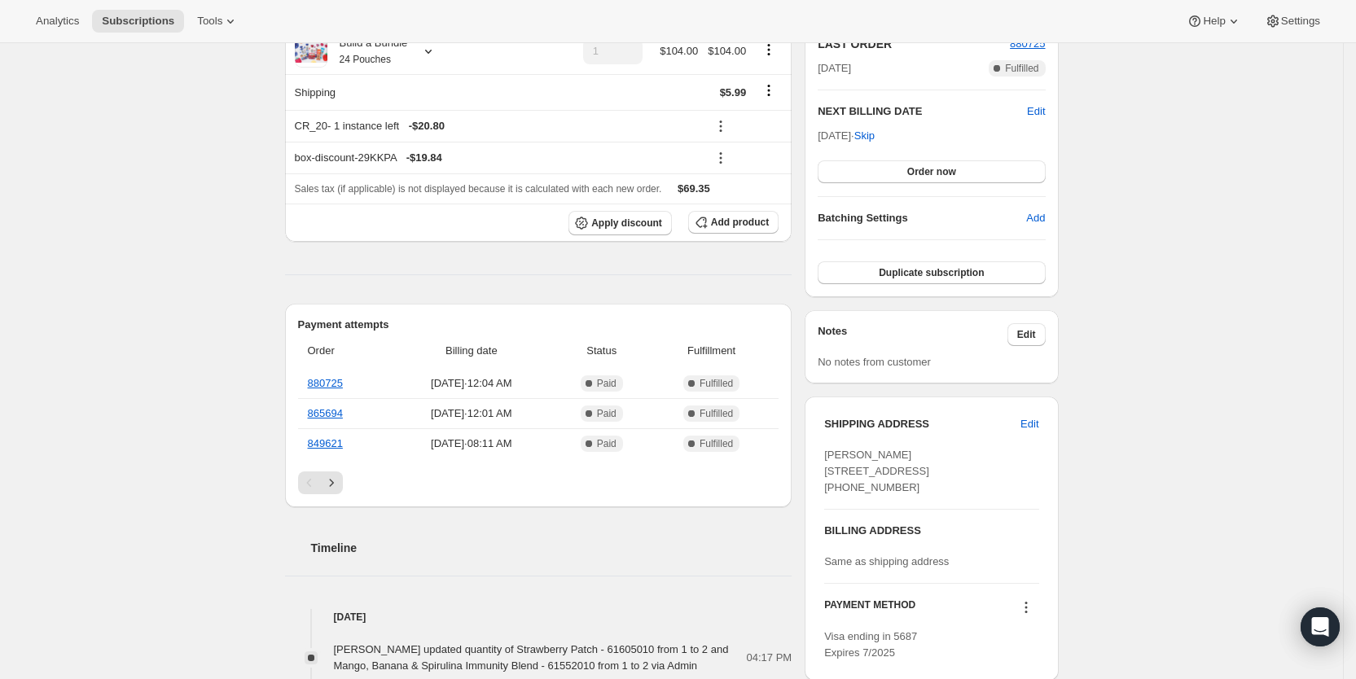
scroll to position [375, 0]
click at [158, 16] on span "Subscriptions" at bounding box center [138, 21] width 72 height 13
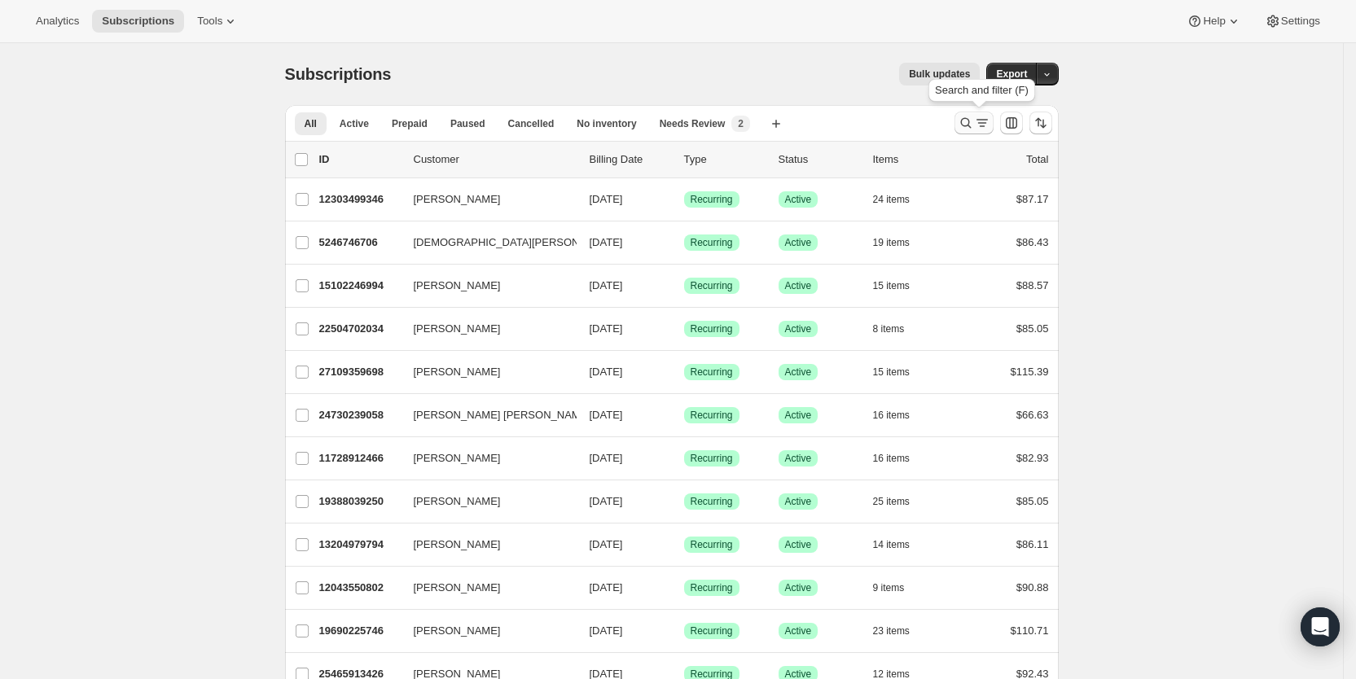
click at [983, 119] on icon "Search and filter results" at bounding box center [982, 123] width 16 height 16
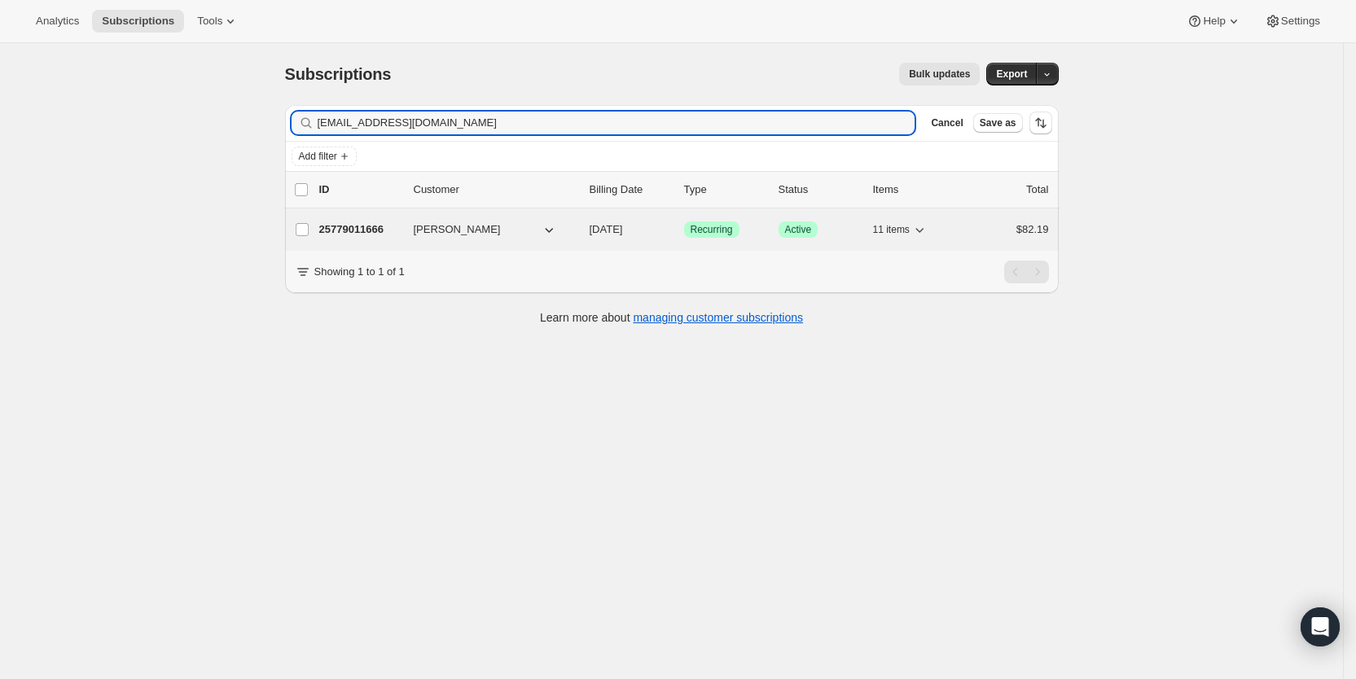
type input "[EMAIL_ADDRESS][DOMAIN_NAME]"
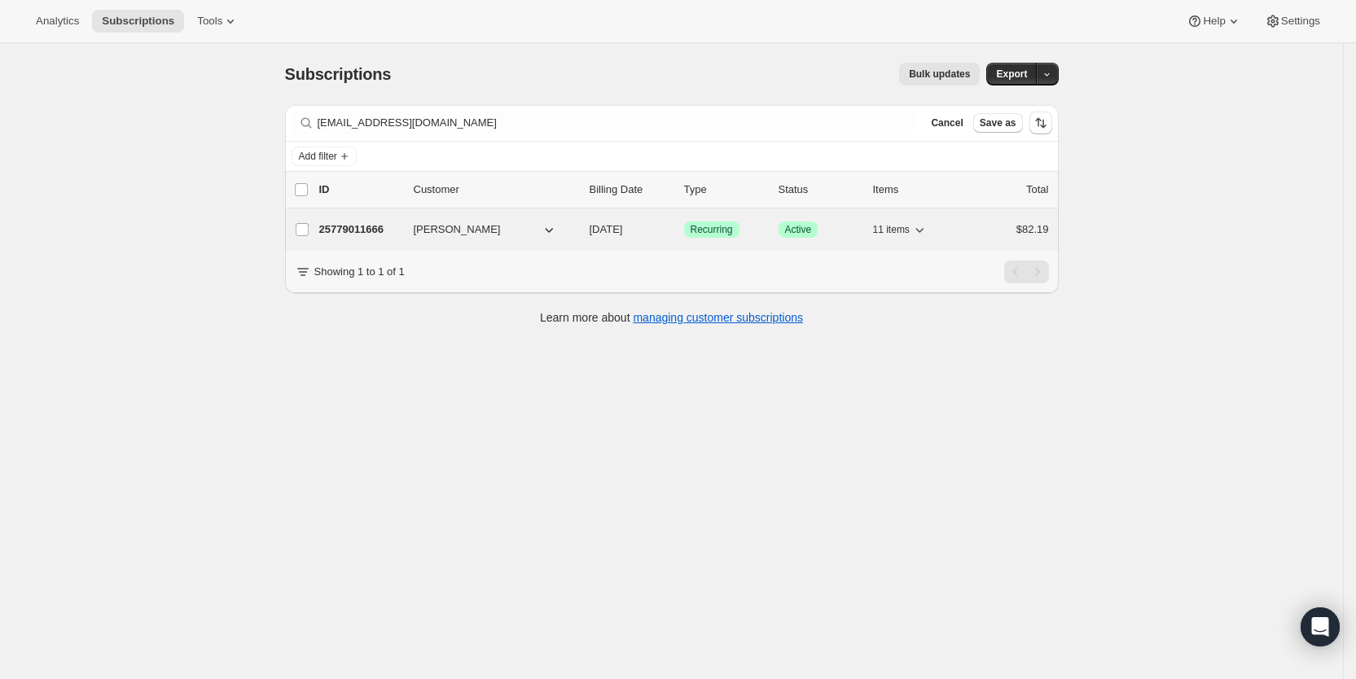
click at [623, 223] on span "[DATE]" at bounding box center [606, 229] width 33 height 12
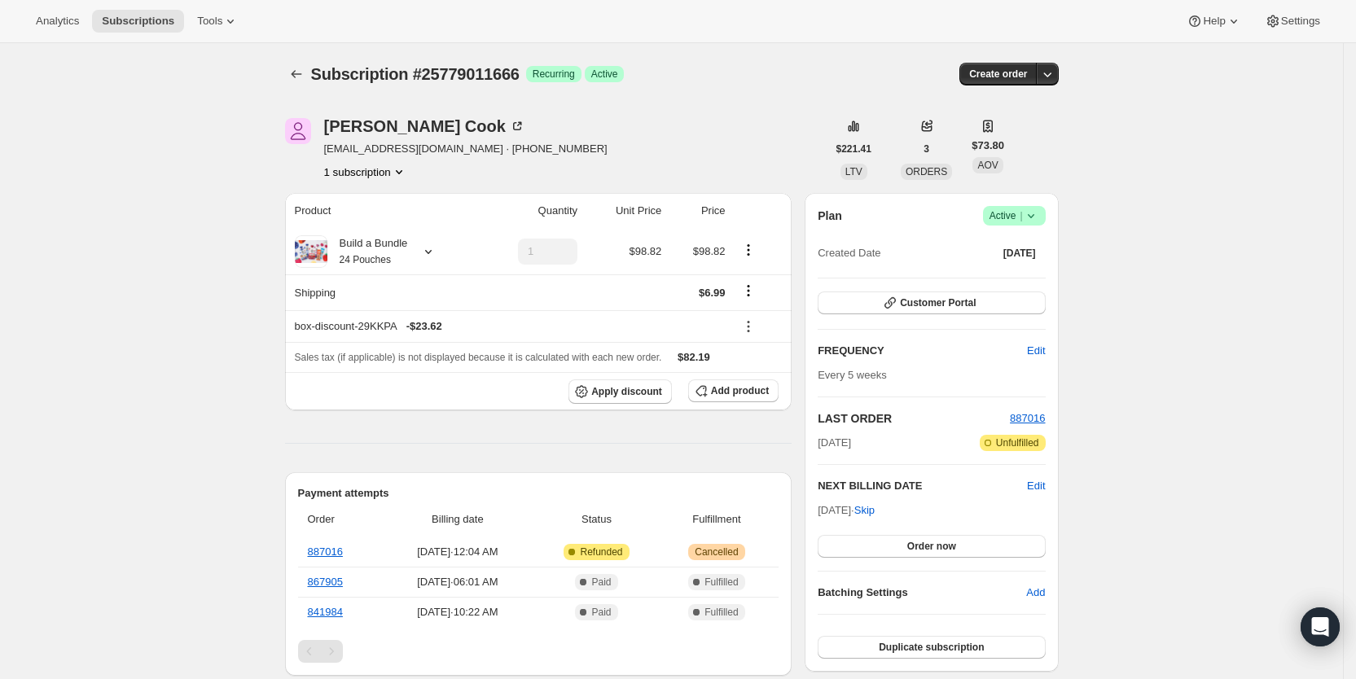
click at [1046, 215] on span "Success Active |" at bounding box center [1014, 216] width 63 height 20
click at [1042, 237] on button "Pause subscription" at bounding box center [1021, 248] width 102 height 26
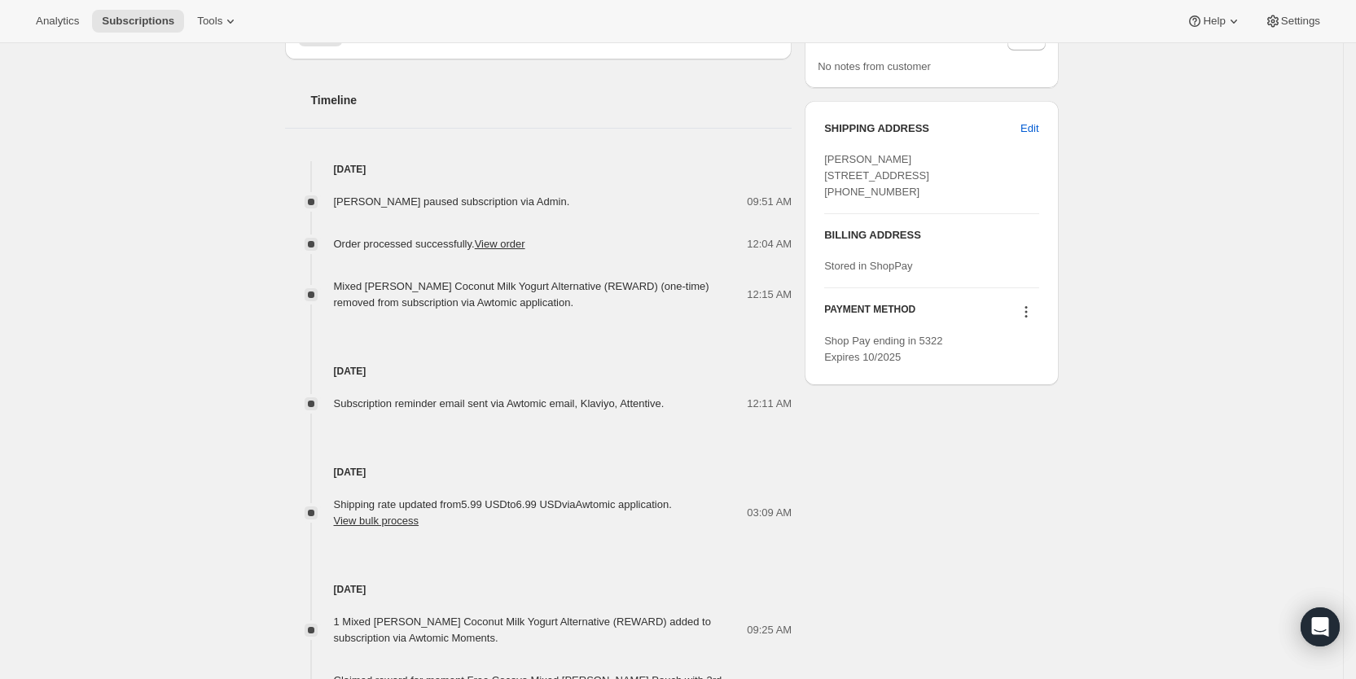
scroll to position [689, 0]
click at [142, 15] on span "Subscriptions" at bounding box center [138, 21] width 72 height 13
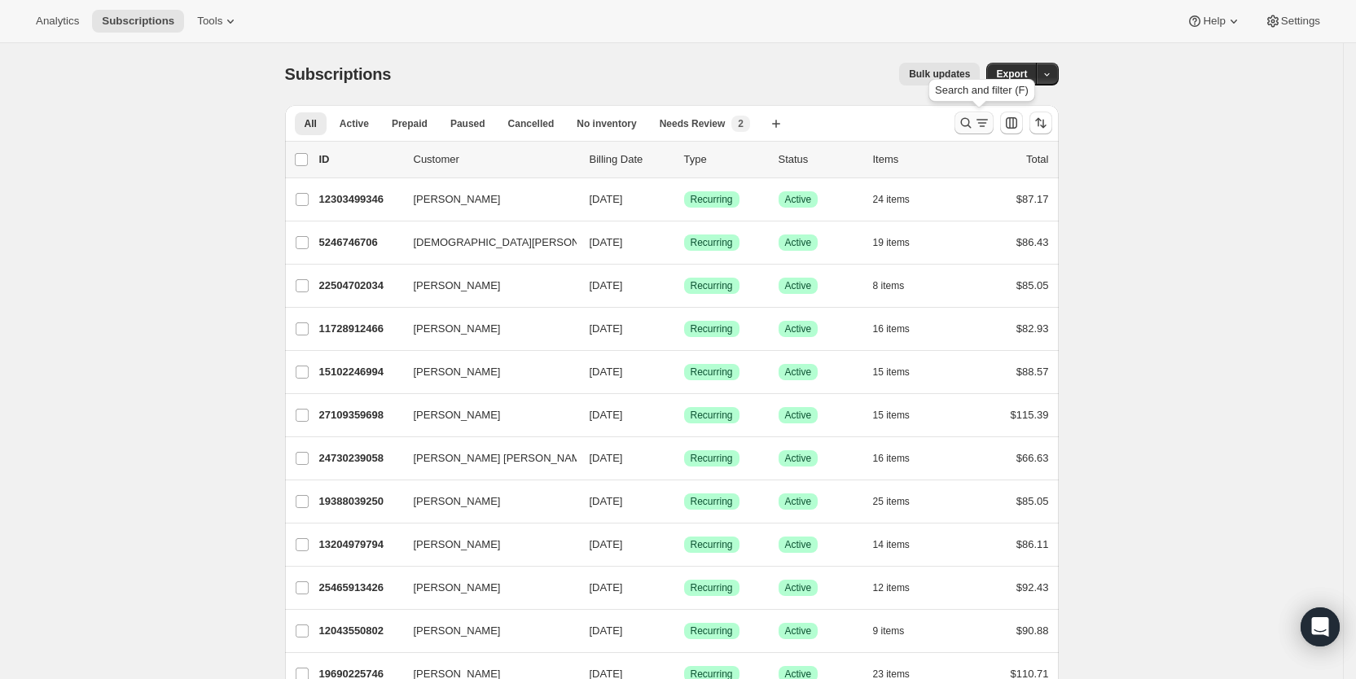
click at [990, 121] on icon "Search and filter results" at bounding box center [982, 123] width 16 height 16
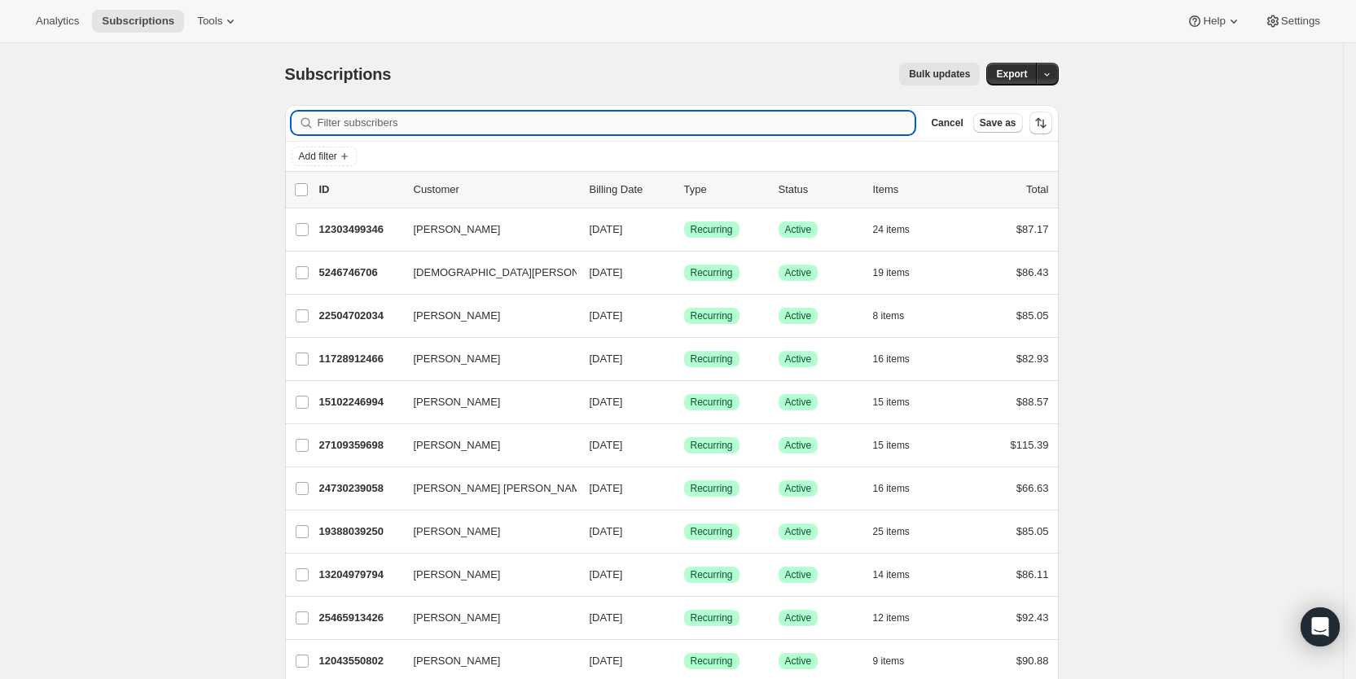
paste input "[EMAIL_ADDRESS][DOMAIN_NAME]"
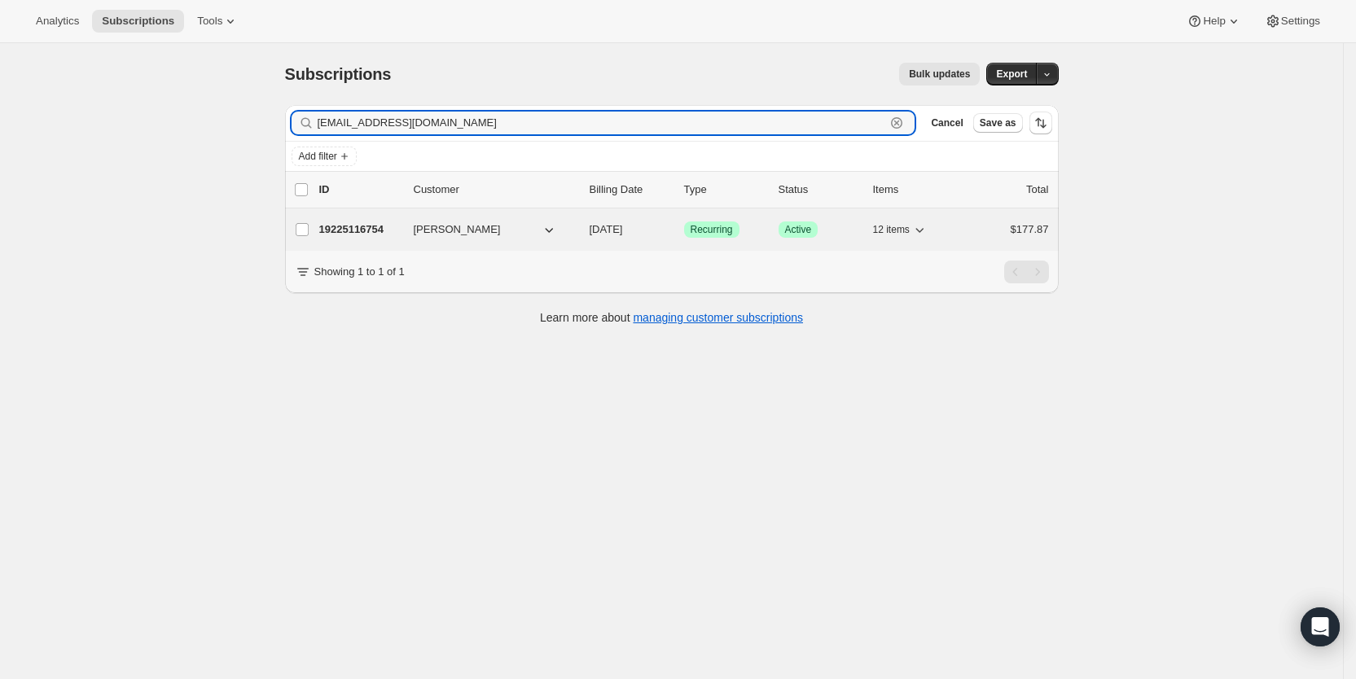
type input "[EMAIL_ADDRESS][DOMAIN_NAME]"
click at [623, 229] on span "[DATE]" at bounding box center [606, 229] width 33 height 12
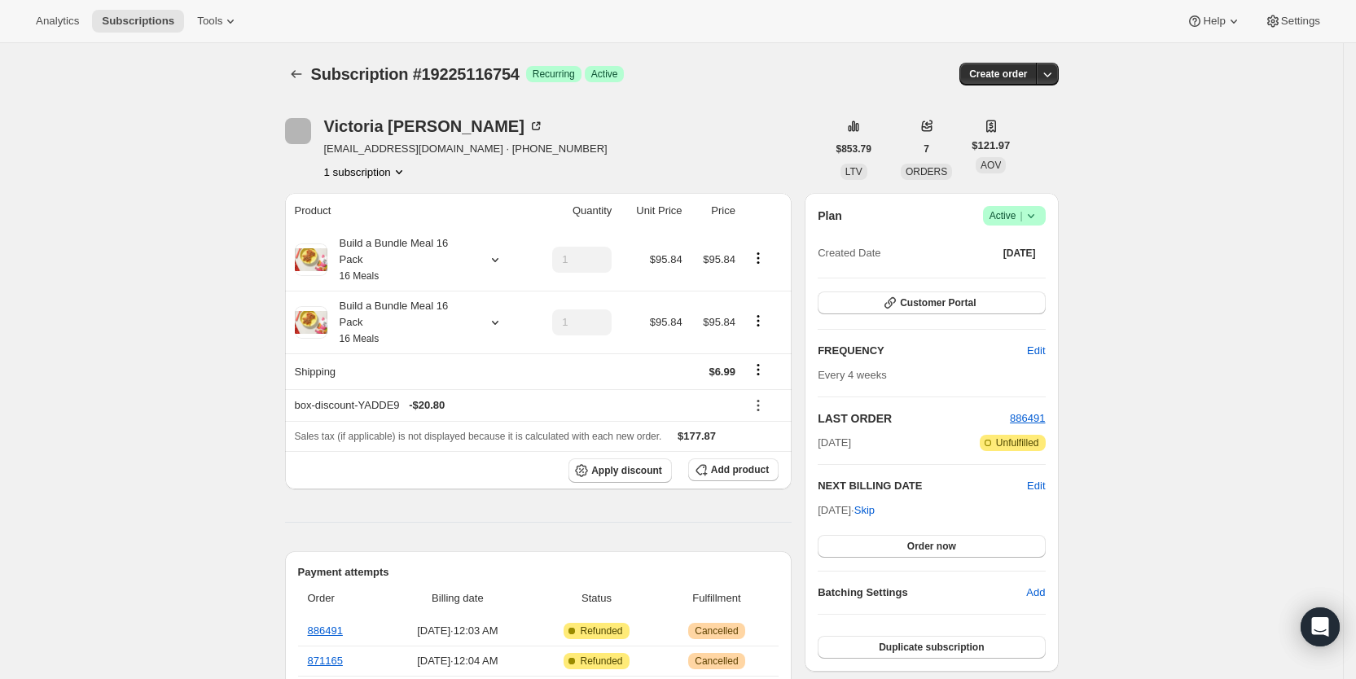
click at [1039, 215] on icon at bounding box center [1031, 216] width 16 height 16
click at [1044, 272] on span "Cancel subscription" at bounding box center [1021, 276] width 92 height 12
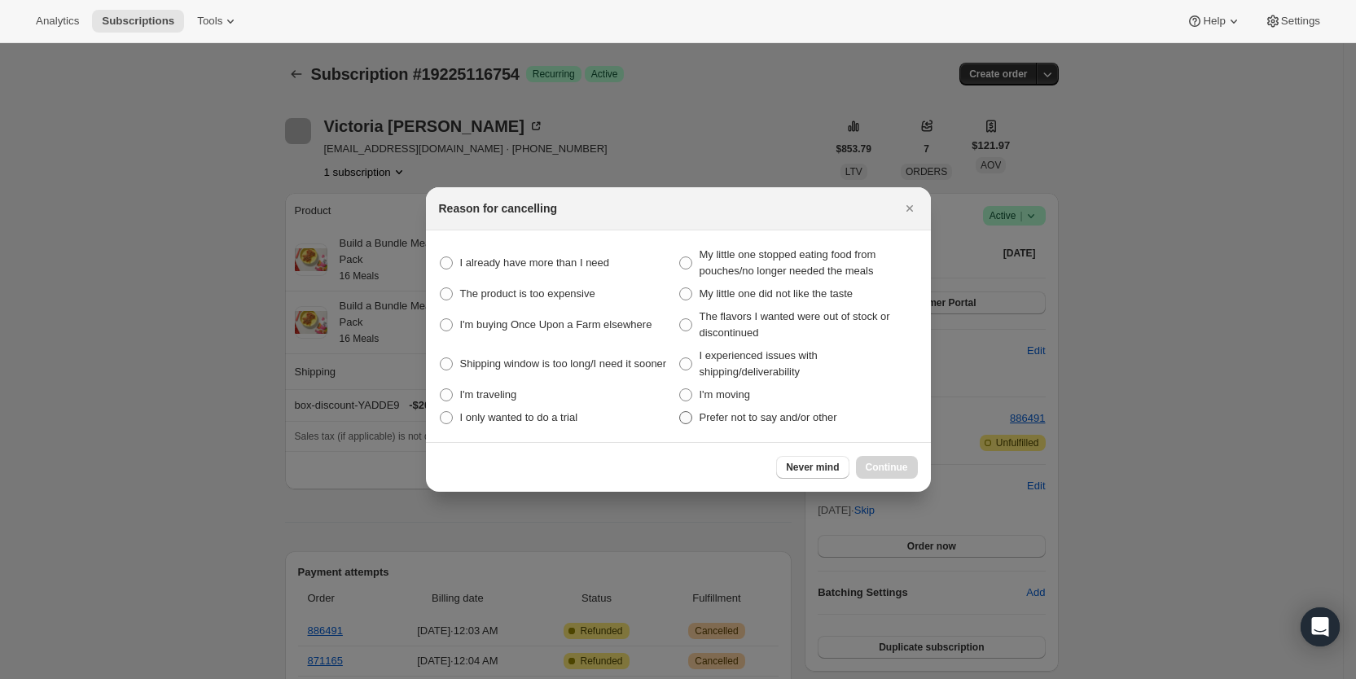
click at [696, 414] on label "Prefer not to say and/or other" at bounding box center [797, 417] width 239 height 23
click at [680, 412] on other "Prefer not to say and/or other" at bounding box center [679, 411] width 1 height 1
radio other "true"
click at [897, 469] on span "Continue" at bounding box center [887, 467] width 42 height 13
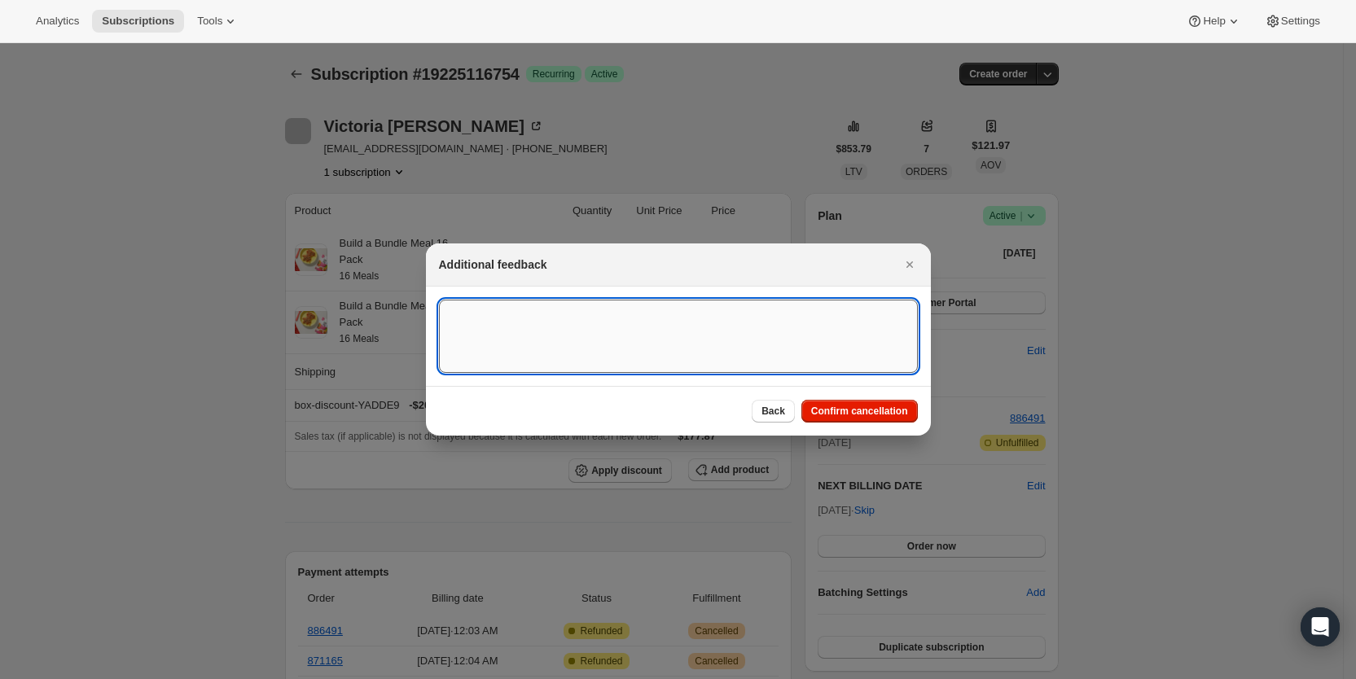
click at [528, 331] on textarea ":r3kp:" at bounding box center [678, 336] width 479 height 73
type textarea "customer request, SY"
click at [848, 406] on span "Confirm cancellation" at bounding box center [859, 411] width 97 height 13
